Goal: Register for event/course

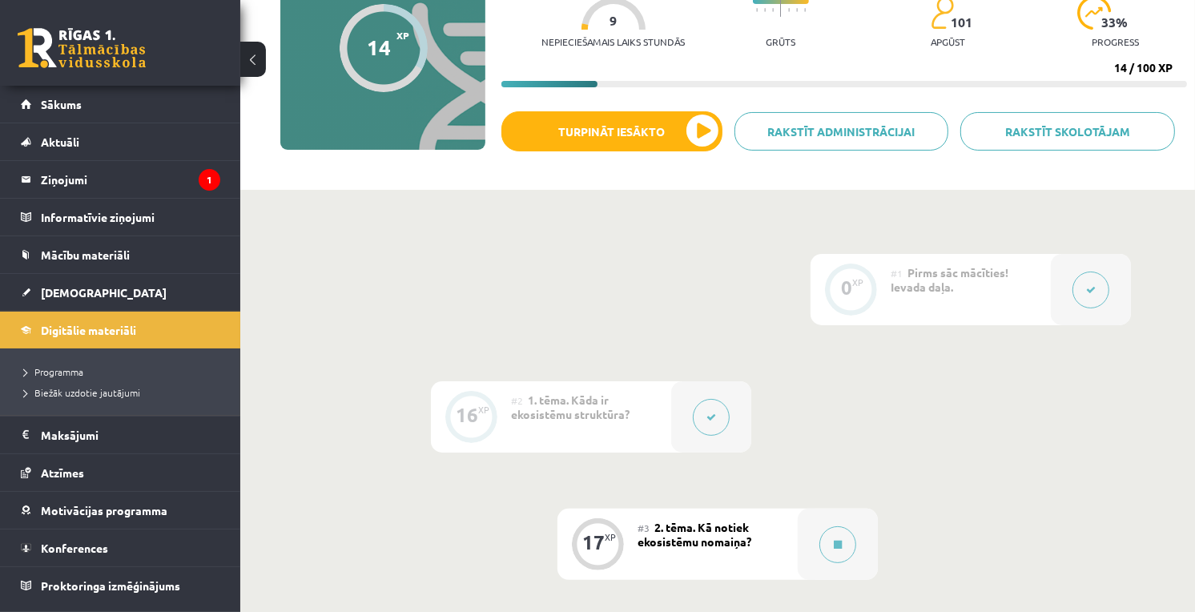
scroll to position [178, 0]
click at [116, 548] on link "Konferences" at bounding box center [120, 548] width 199 height 37
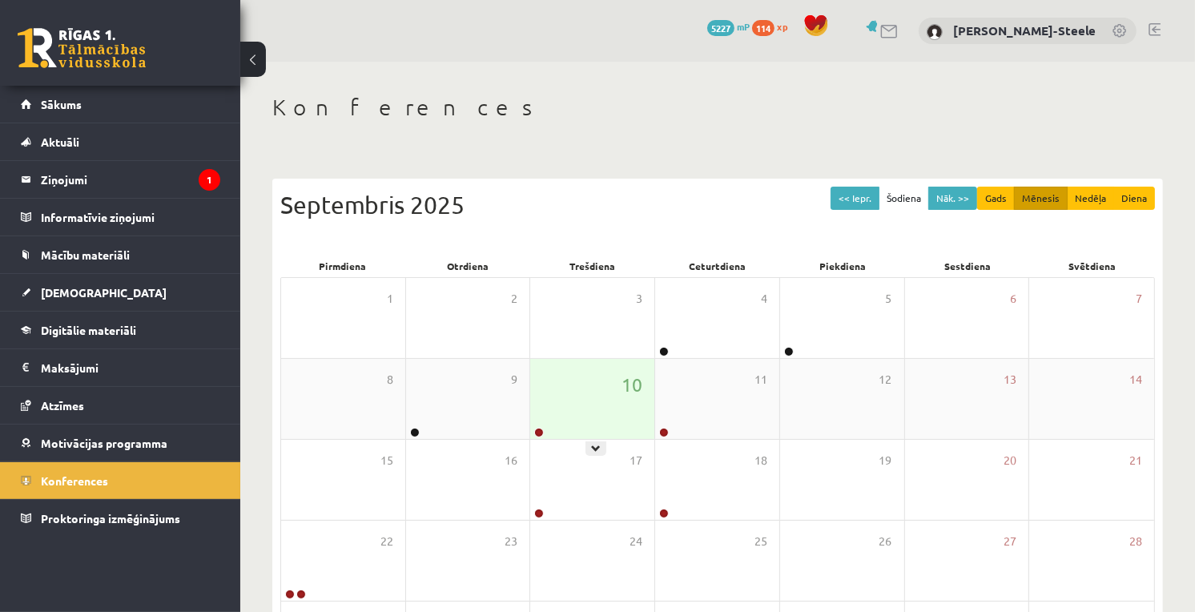
click at [557, 383] on div "10" at bounding box center [592, 399] width 124 height 80
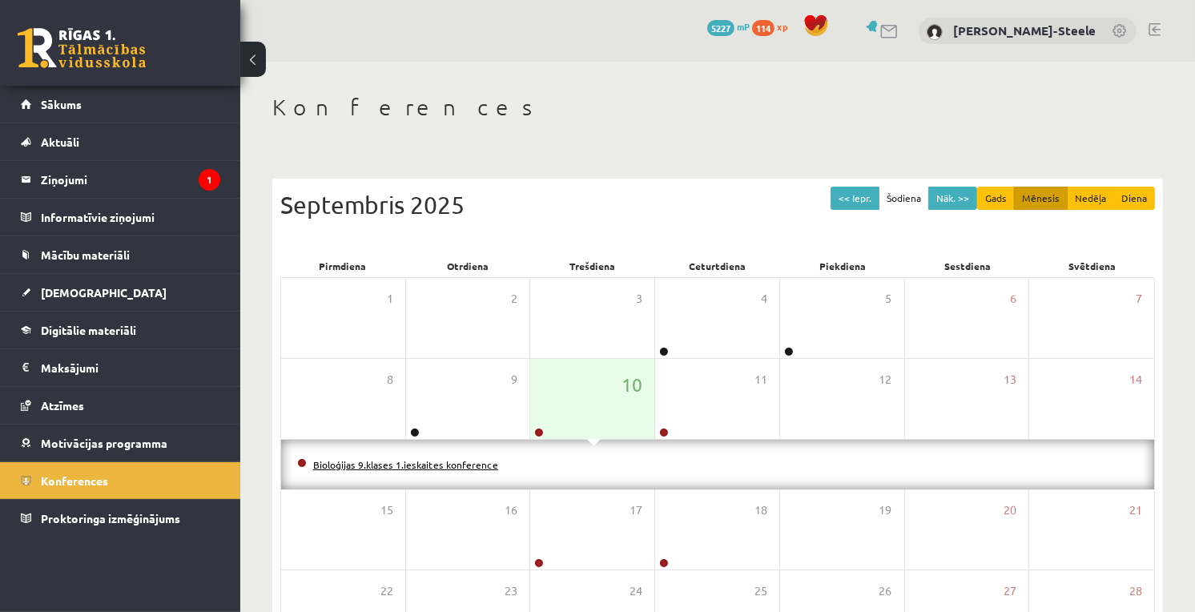
click at [421, 458] on link "Bioloģijas 9.klases 1.ieskaites konference" at bounding box center [405, 464] width 185 height 13
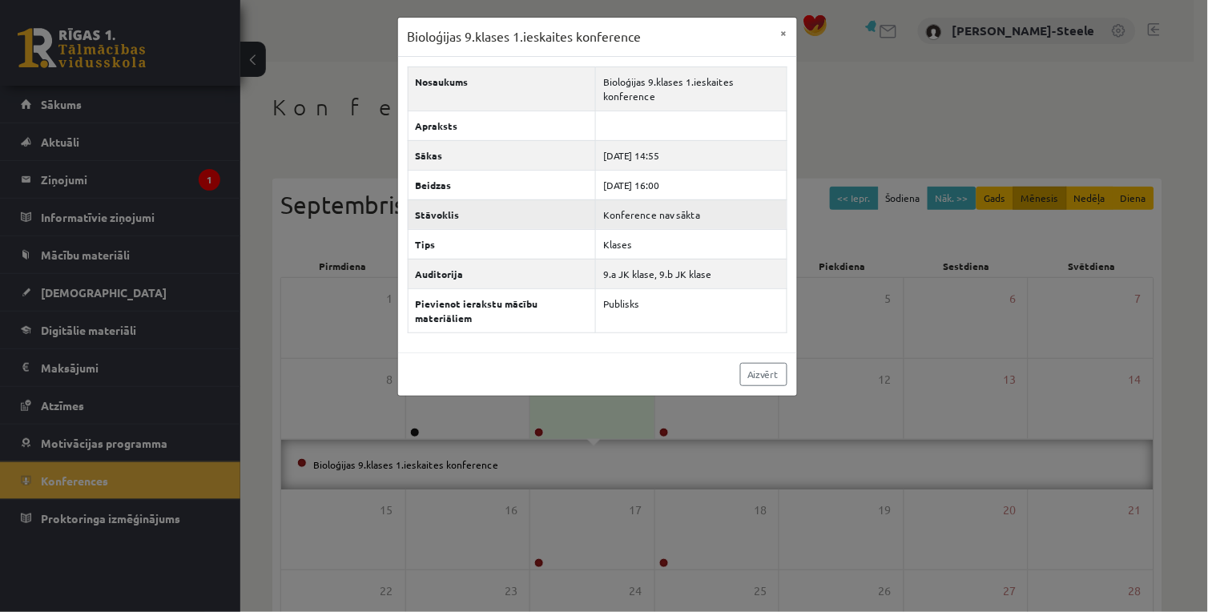
click at [671, 219] on td "Konference nav sākta" at bounding box center [691, 214] width 191 height 30
click at [671, 220] on td "Konference nav sākta" at bounding box center [691, 214] width 191 height 30
click at [765, 374] on link "Aizvērt" at bounding box center [763, 374] width 47 height 23
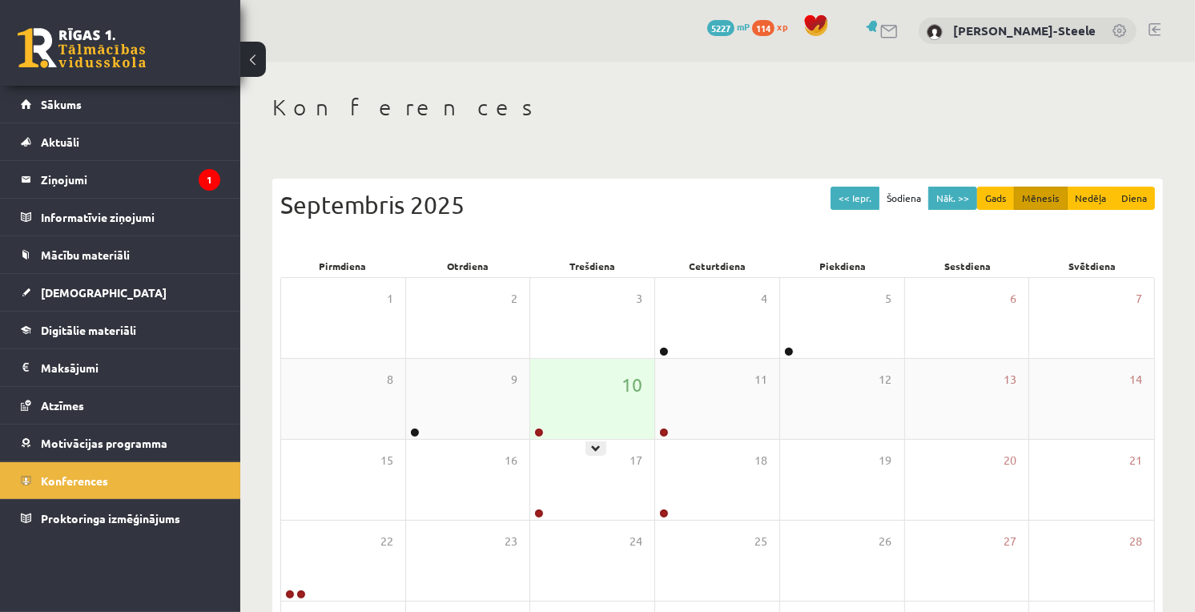
click at [602, 405] on div "10" at bounding box center [592, 399] width 124 height 80
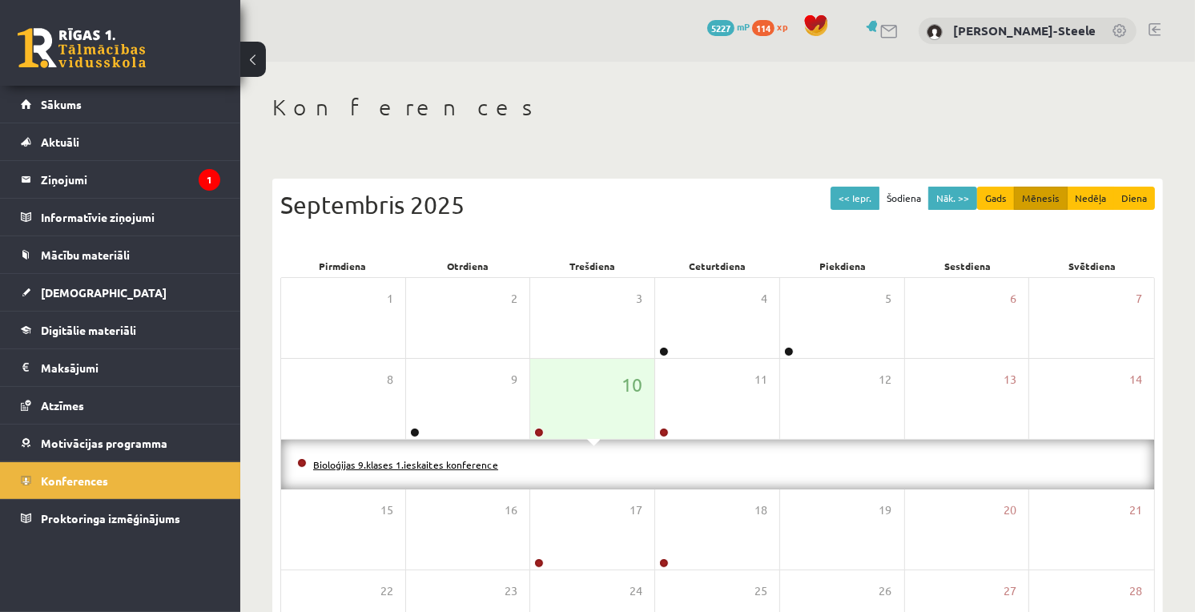
click at [405, 460] on link "Bioloģijas 9.klases 1.ieskaites konference" at bounding box center [405, 464] width 185 height 13
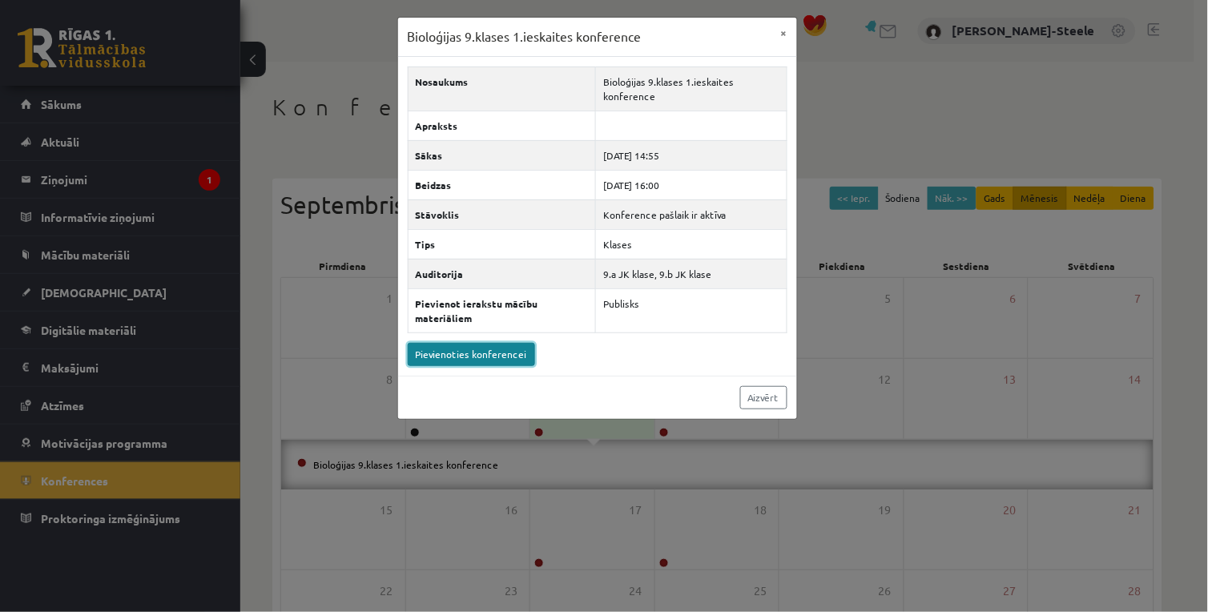
click at [462, 354] on link "Pievienoties konferencei" at bounding box center [471, 354] width 127 height 23
